Goal: Task Accomplishment & Management: Manage account settings

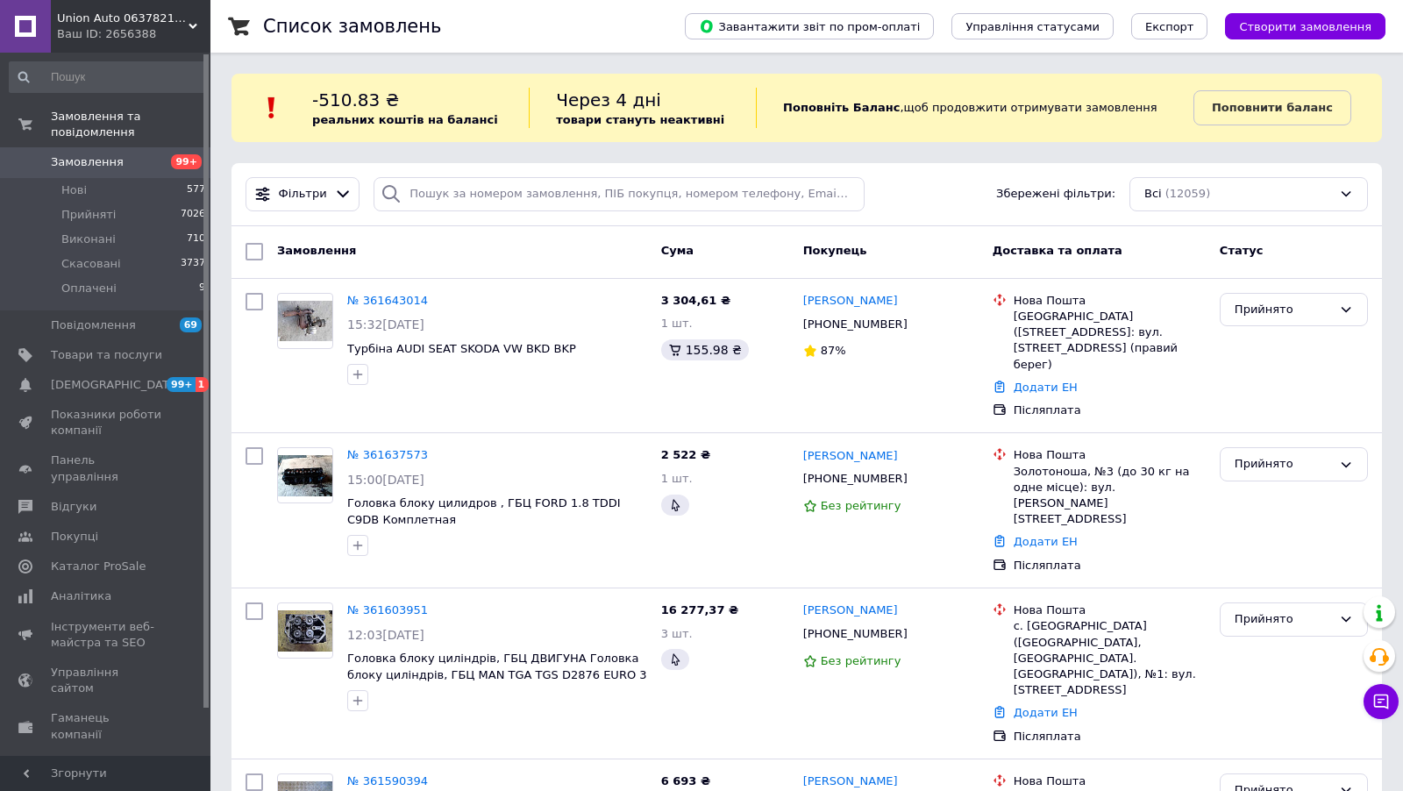
click at [59, 153] on link "Замовлення 99+" at bounding box center [108, 162] width 216 height 30
click at [89, 139] on span "Замовлення та повідомлення" at bounding box center [131, 125] width 160 height 32
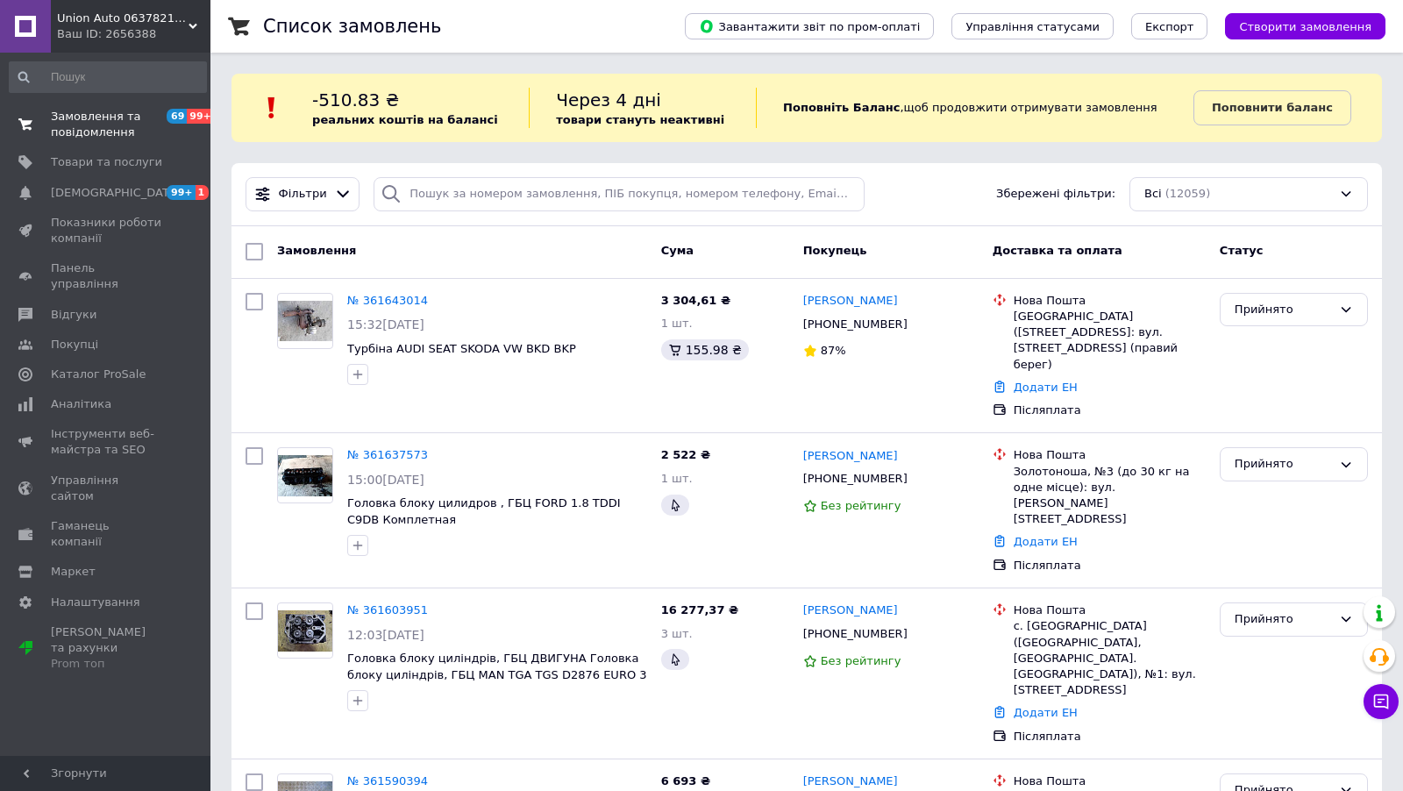
click at [101, 132] on span "Замовлення та повідомлення" at bounding box center [106, 125] width 111 height 32
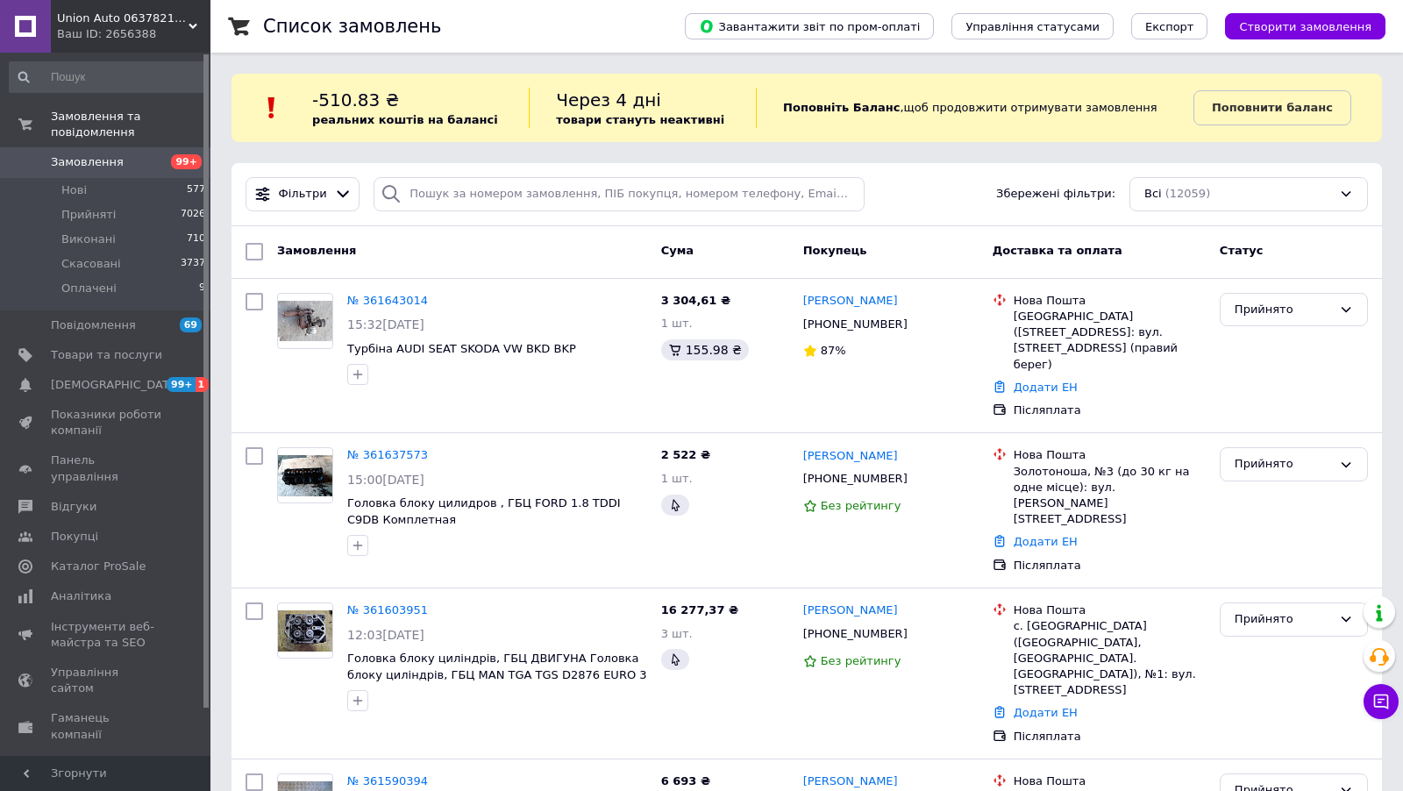
click at [104, 170] on span "Замовлення" at bounding box center [87, 162] width 73 height 16
click at [110, 20] on span "Union Аuto 0637821853 автозапчастини" at bounding box center [122, 19] width 131 height 16
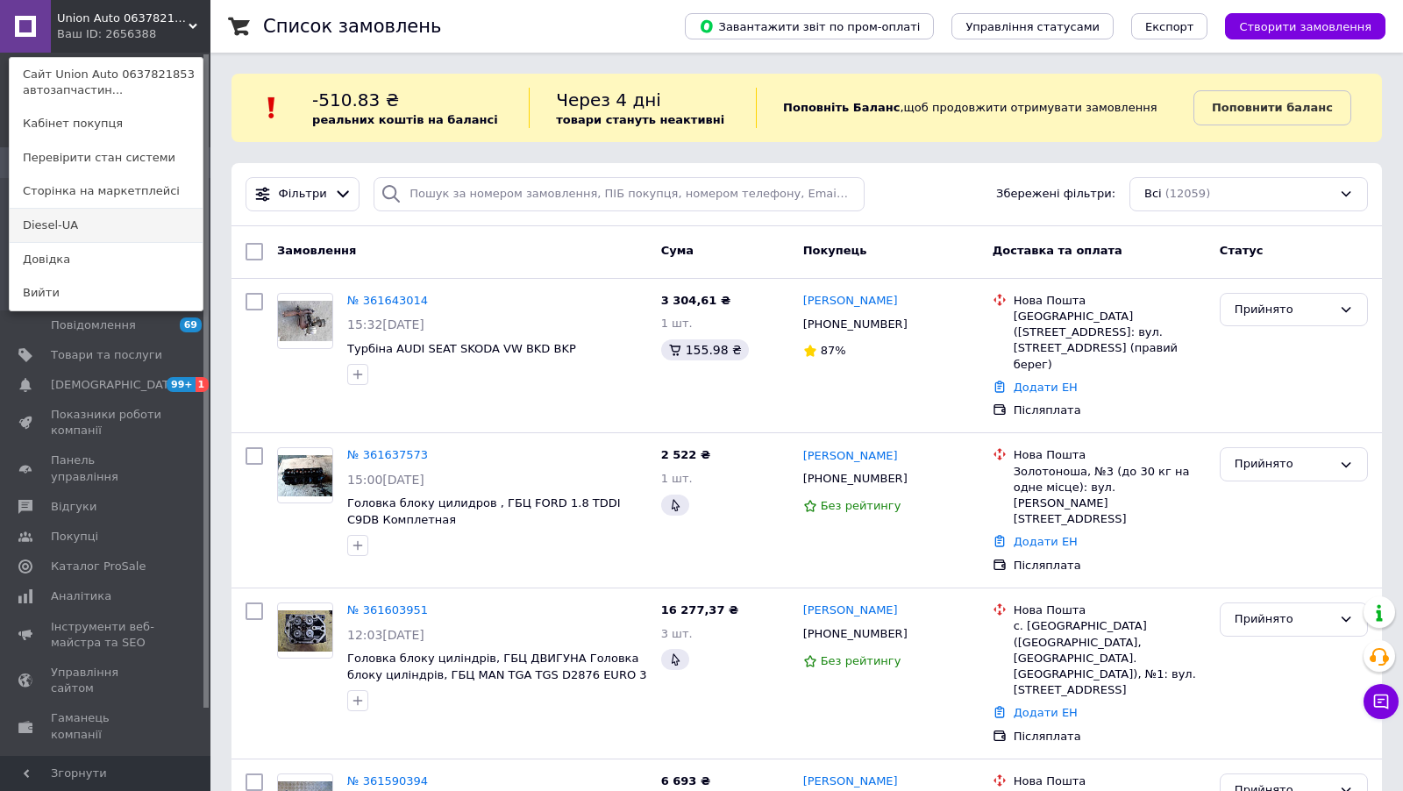
click at [74, 214] on link "Diesel-UA" at bounding box center [106, 225] width 193 height 33
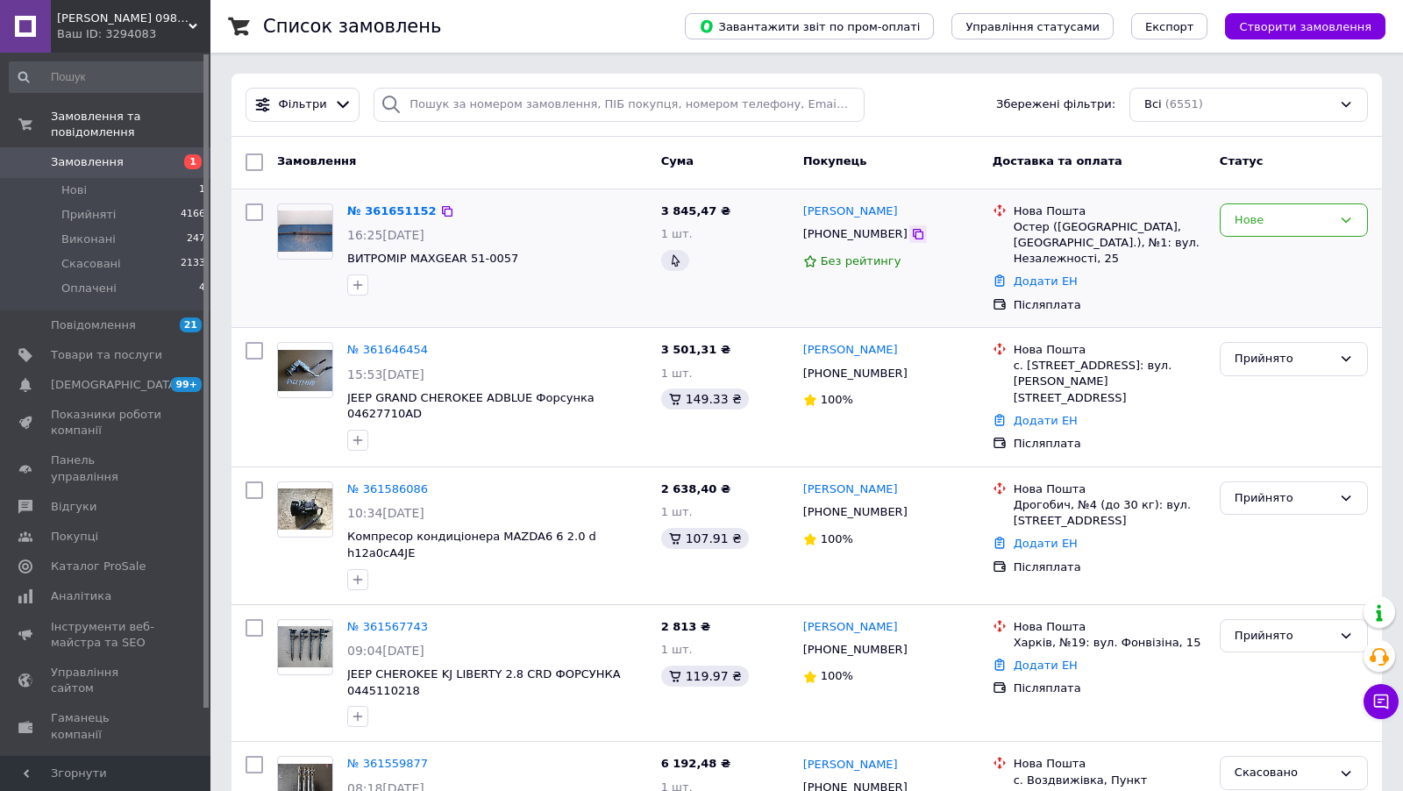
click at [913, 230] on icon at bounding box center [918, 234] width 11 height 11
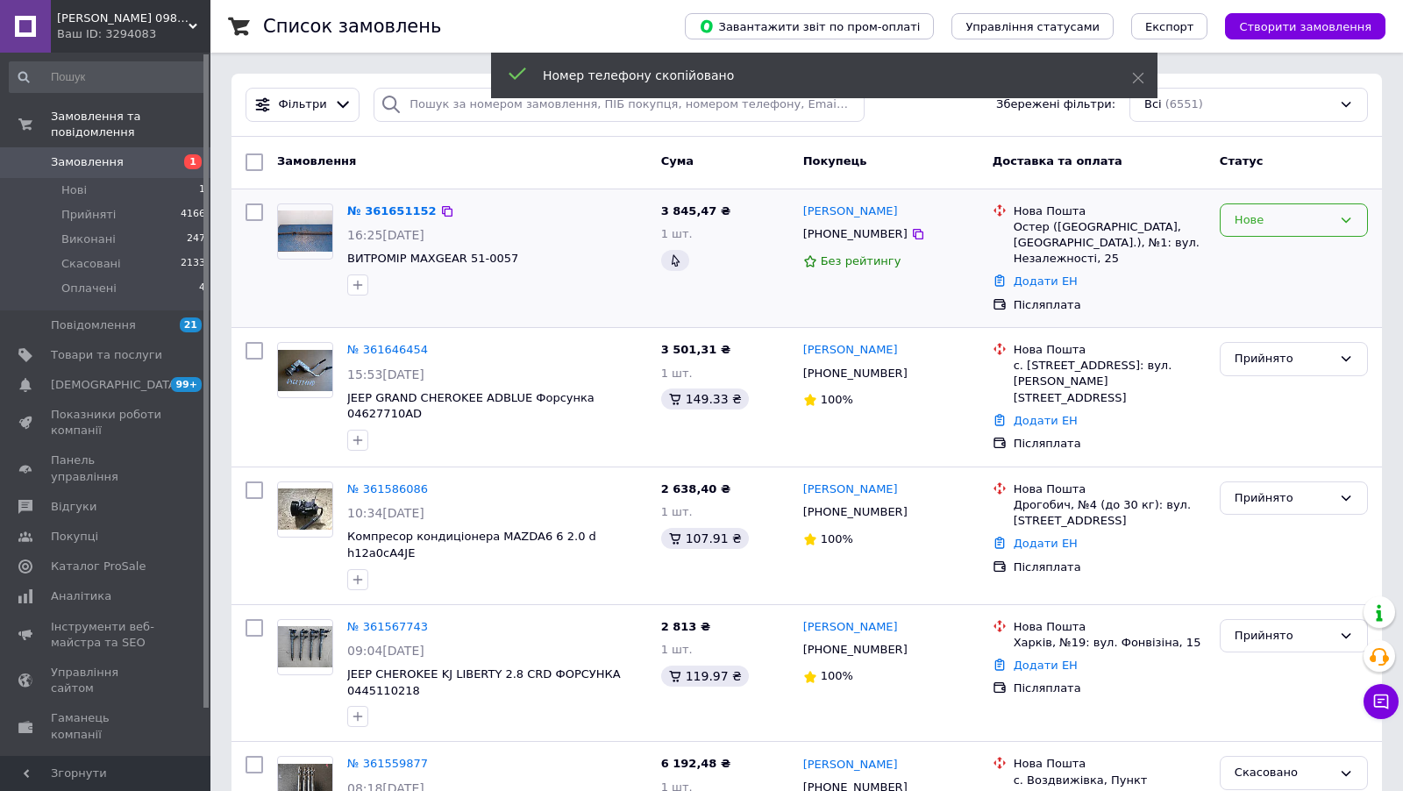
click at [1283, 220] on div "Нове" at bounding box center [1282, 220] width 97 height 18
click at [1284, 246] on li "Прийнято" at bounding box center [1293, 256] width 146 height 32
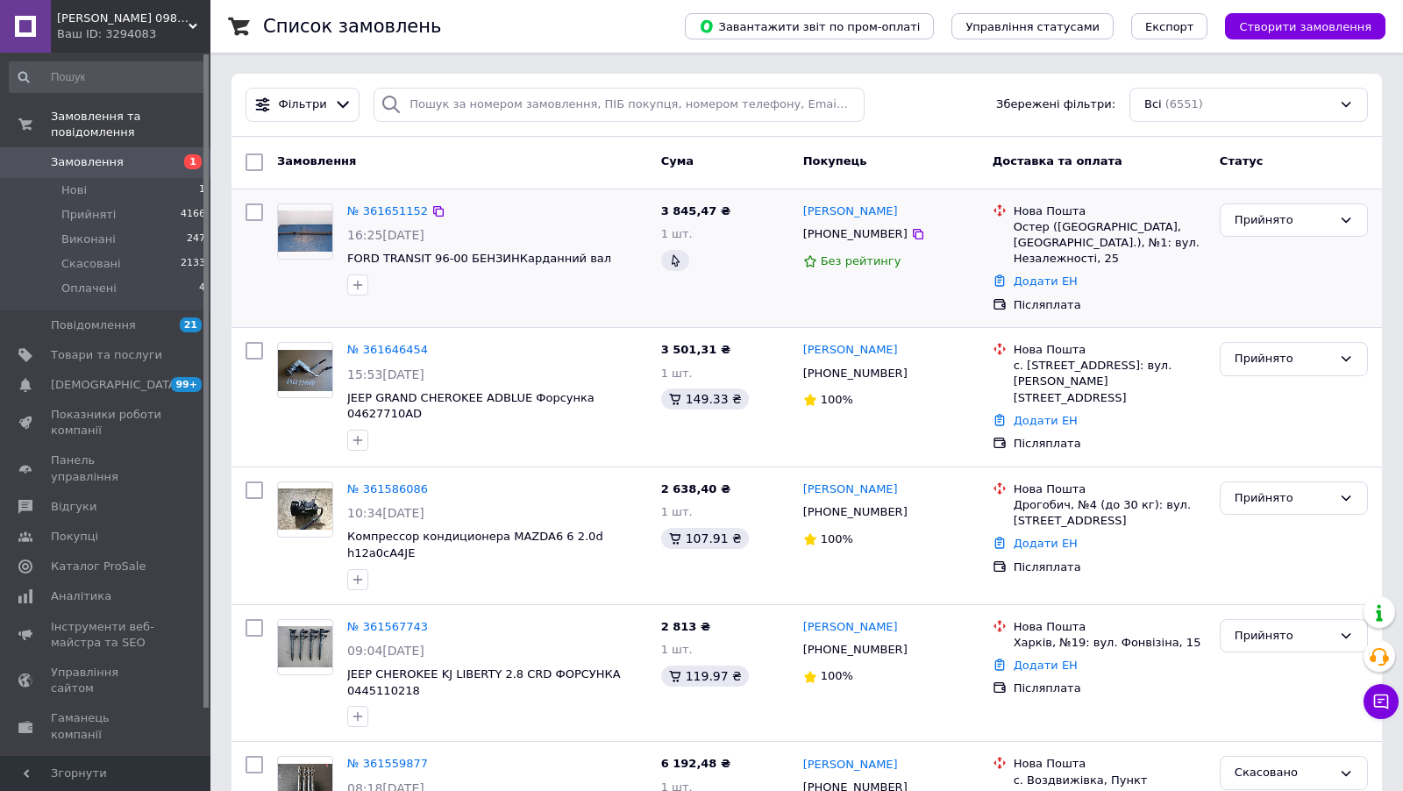
click at [124, 160] on span "Замовлення" at bounding box center [106, 162] width 111 height 16
click at [169, 159] on span "1" at bounding box center [186, 162] width 48 height 16
click at [72, 18] on span "Дізель ЮА 0984784109 автозапчастини" at bounding box center [122, 19] width 131 height 16
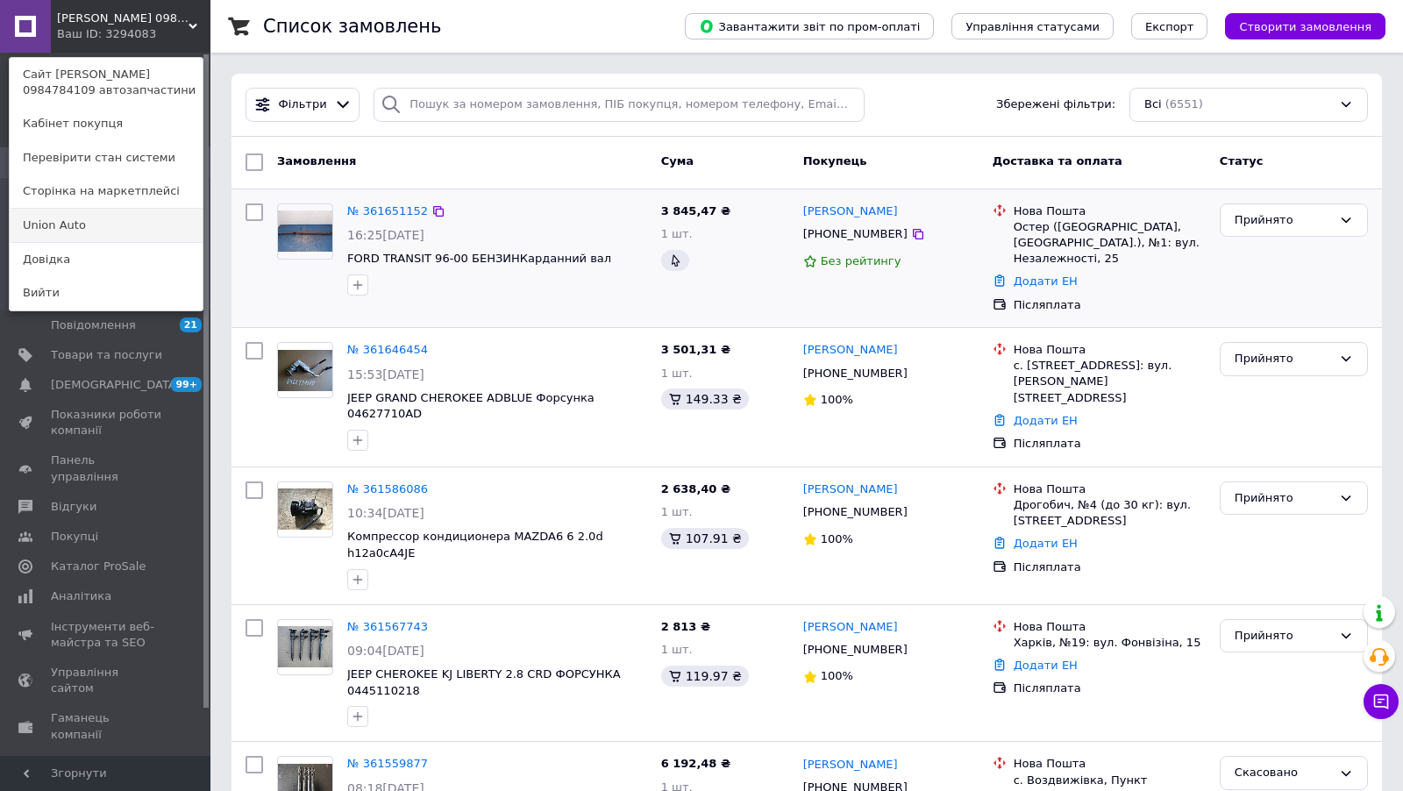
click at [61, 230] on link "Union Аuto" at bounding box center [106, 225] width 193 height 33
